Goal: Communication & Community: Answer question/provide support

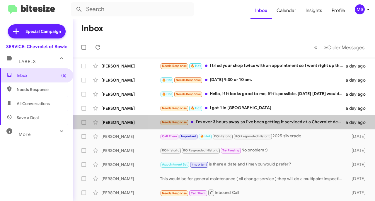
click at [283, 121] on div "Needs Response I'm over 3 hours away so I've been getting it serviced at a Chev…" at bounding box center [253, 122] width 186 height 7
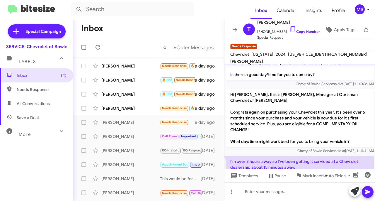
scroll to position [41, 0]
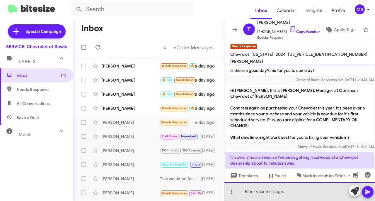
drag, startPoint x: 259, startPoint y: 194, endPoint x: 247, endPoint y: 182, distance: 16.8
click at [259, 193] on div at bounding box center [300, 191] width 151 height 19
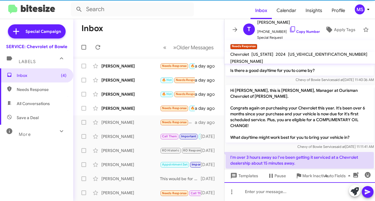
scroll to position [0, 0]
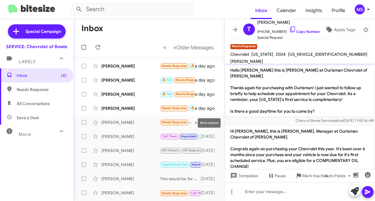
click at [0, 0] on icon at bounding box center [0, 0] width 0 height 0
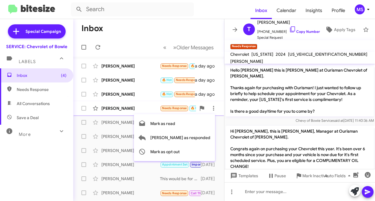
click at [127, 122] on div at bounding box center [187, 100] width 375 height 201
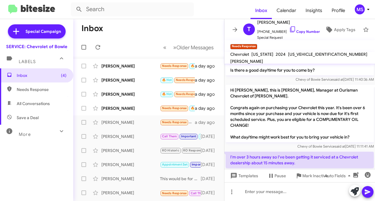
scroll to position [62, 0]
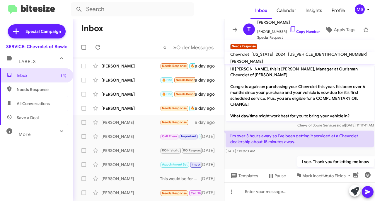
click at [103, 123] on div "[PERSON_NAME]" at bounding box center [131, 122] width 59 height 6
click at [0, 0] on icon at bounding box center [0, 0] width 0 height 0
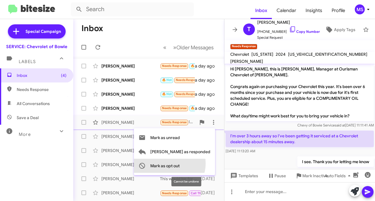
click at [180, 163] on span "Mark as opt out" at bounding box center [164, 166] width 29 height 14
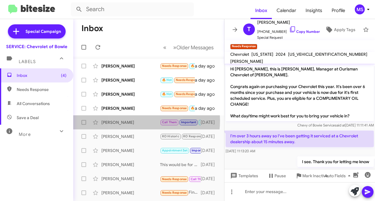
click at [127, 121] on div "[PERSON_NAME]" at bounding box center [131, 122] width 59 height 6
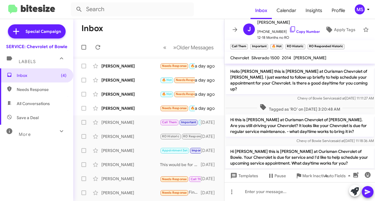
scroll to position [450, 0]
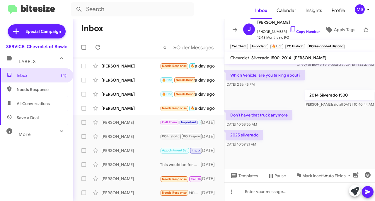
click at [116, 135] on div "[PERSON_NAME]" at bounding box center [131, 136] width 59 height 6
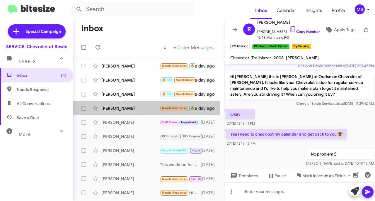
click at [105, 107] on div "[PERSON_NAME]" at bounding box center [131, 108] width 59 height 6
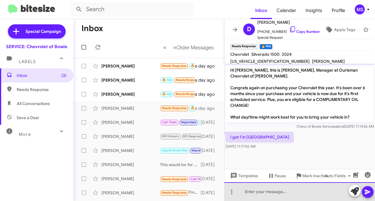
click at [286, 186] on div at bounding box center [300, 191] width 151 height 19
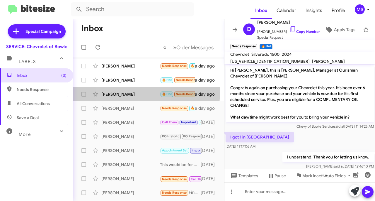
click at [121, 91] on div "[PERSON_NAME]" at bounding box center [131, 94] width 59 height 6
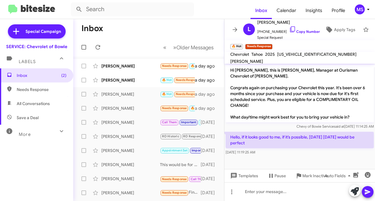
click at [303, 30] on link "Copy Number" at bounding box center [305, 31] width 31 height 4
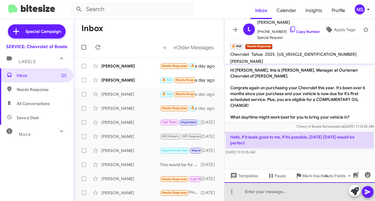
drag, startPoint x: 274, startPoint y: 192, endPoint x: 264, endPoint y: 175, distance: 19.2
click at [274, 191] on div at bounding box center [300, 191] width 151 height 19
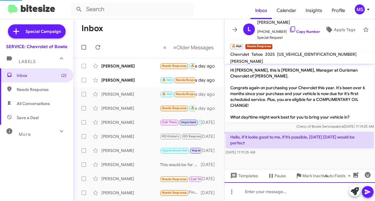
scroll to position [6, 0]
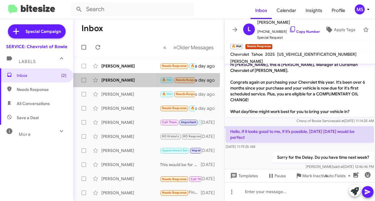
click at [114, 78] on div "[PERSON_NAME]" at bounding box center [131, 80] width 59 height 6
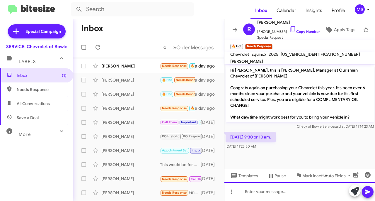
click at [283, 198] on div at bounding box center [300, 191] width 151 height 19
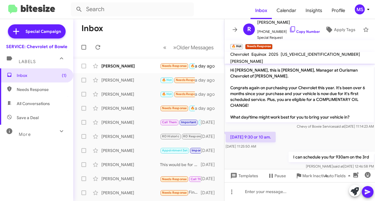
click at [305, 29] on link "Copy Number" at bounding box center [305, 31] width 31 height 4
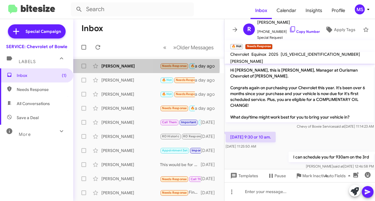
click at [112, 66] on div "[PERSON_NAME]" at bounding box center [131, 66] width 59 height 6
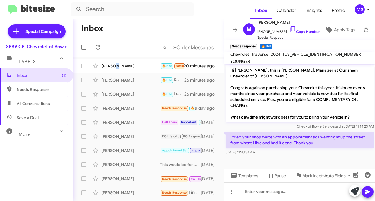
click at [116, 68] on div "[PERSON_NAME]" at bounding box center [131, 66] width 59 height 6
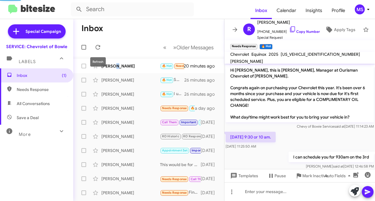
scroll to position [21, 0]
